Goal: Task Accomplishment & Management: Use online tool/utility

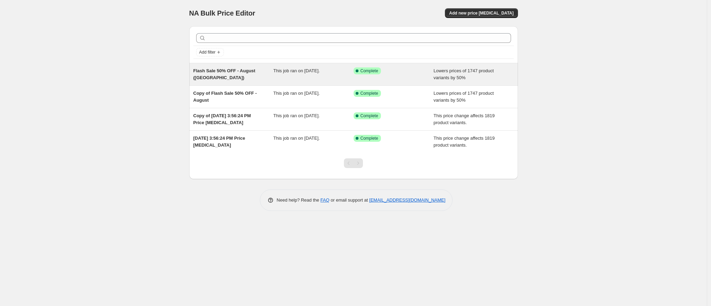
click at [241, 75] on div "Flash Sale 50% OFF - August ([GEOGRAPHIC_DATA])" at bounding box center [233, 74] width 80 height 14
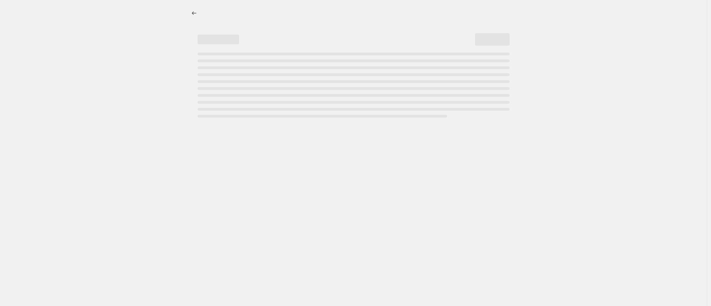
select select "percentage"
select select "not_equal"
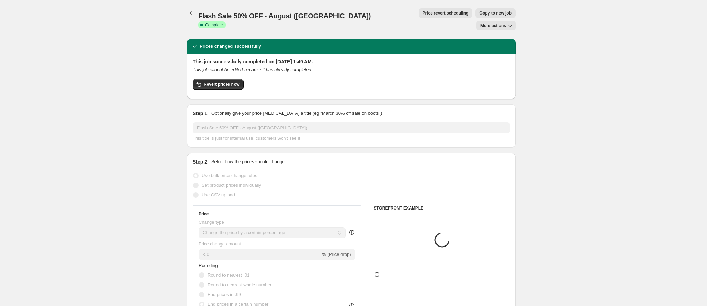
select select "tag"
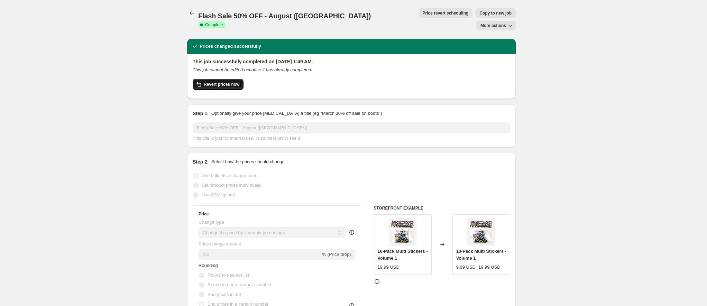
click at [230, 82] on span "Revert prices now" at bounding box center [222, 85] width 36 height 6
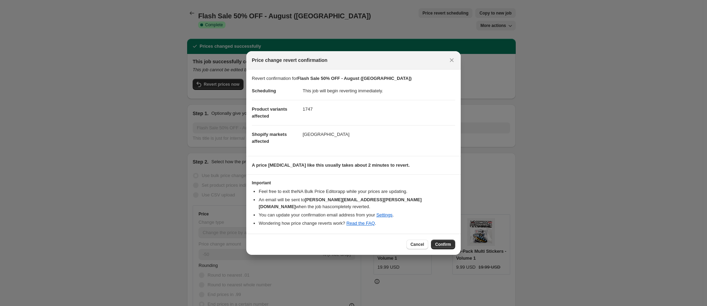
click at [440, 243] on span "Confirm" at bounding box center [443, 245] width 16 height 6
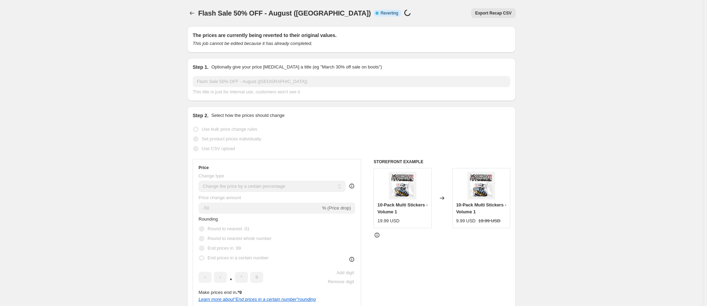
select select "percentage"
select select "tag"
select select "not_equal"
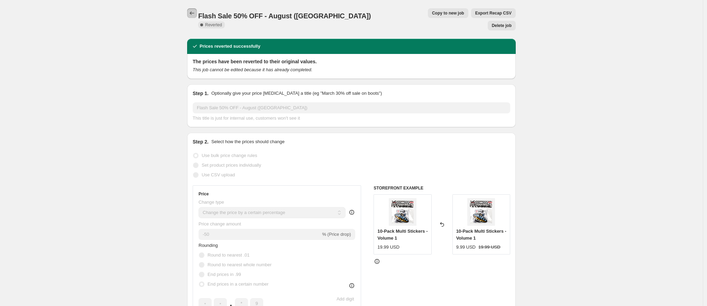
click at [191, 14] on icon "Price change jobs" at bounding box center [192, 13] width 7 height 7
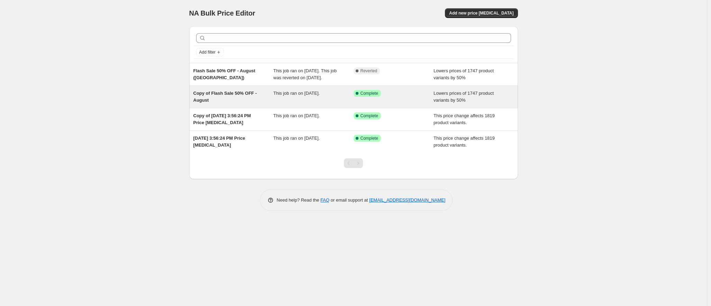
click at [236, 104] on div "Copy of Flash Sale 50% OFF - August" at bounding box center [233, 97] width 80 height 14
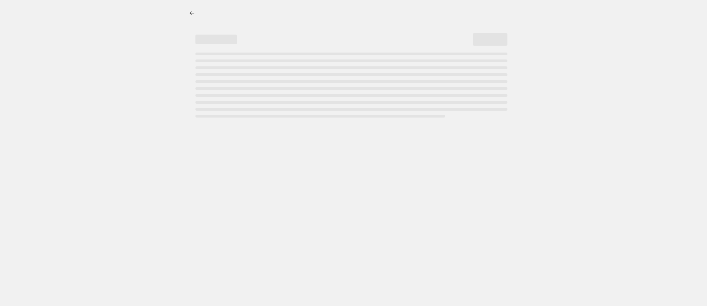
select select "percentage"
select select "tag"
select select "not_equal"
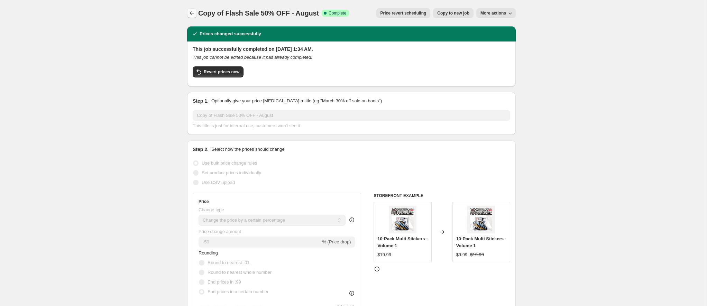
click at [194, 15] on icon "Price change jobs" at bounding box center [192, 13] width 7 height 7
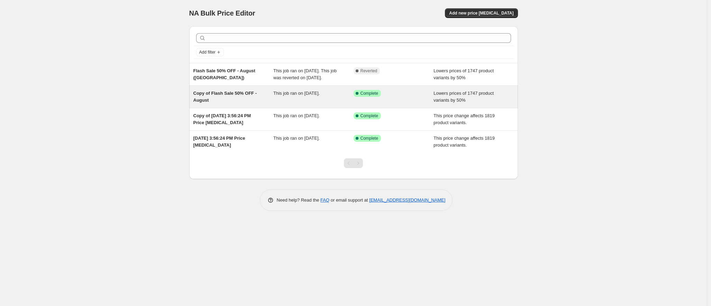
click at [240, 104] on div "Copy of Flash Sale 50% OFF - August" at bounding box center [233, 97] width 80 height 14
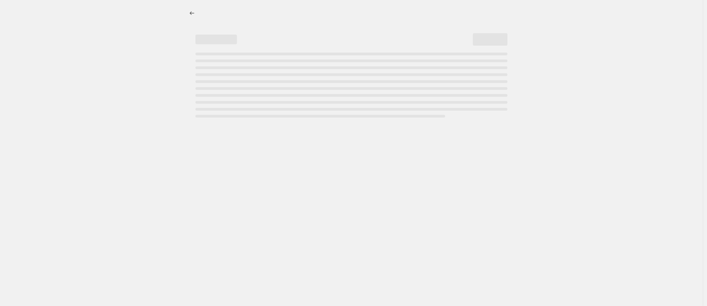
select select "percentage"
select select "tag"
select select "not_equal"
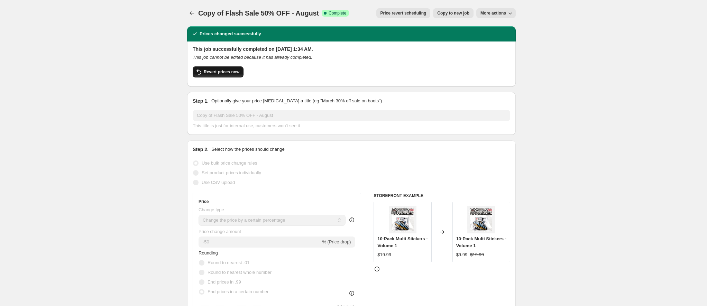
click at [224, 71] on span "Revert prices now" at bounding box center [222, 72] width 36 height 6
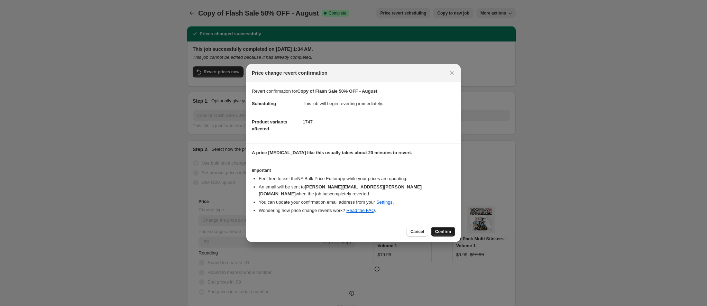
click at [447, 232] on span "Confirm" at bounding box center [443, 232] width 16 height 6
